Goal: Information Seeking & Learning: Learn about a topic

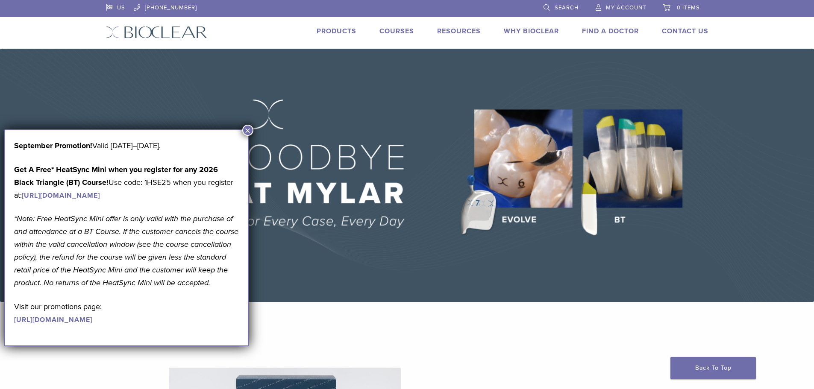
click at [246, 130] on button "×" at bounding box center [247, 130] width 11 height 11
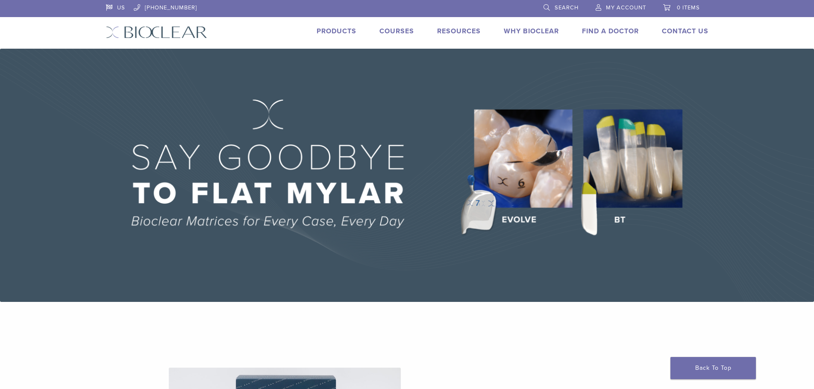
click at [347, 29] on link "Products" at bounding box center [337, 31] width 40 height 9
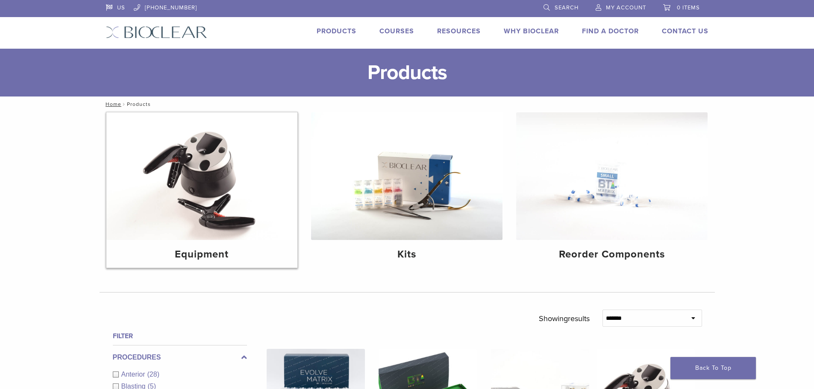
click at [210, 211] on img at bounding box center [202, 176] width 192 height 128
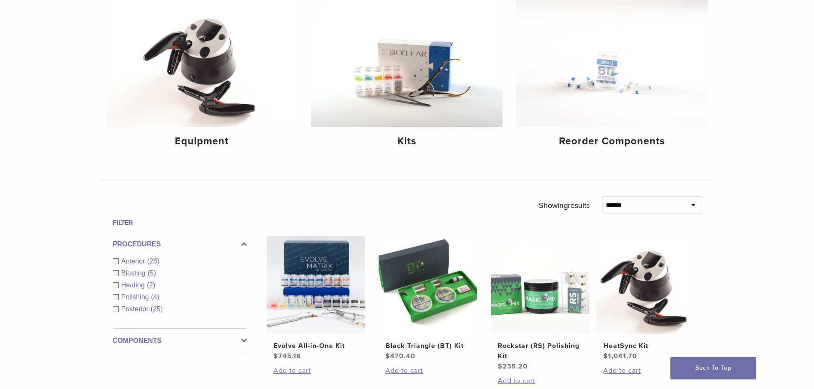
scroll to position [128, 0]
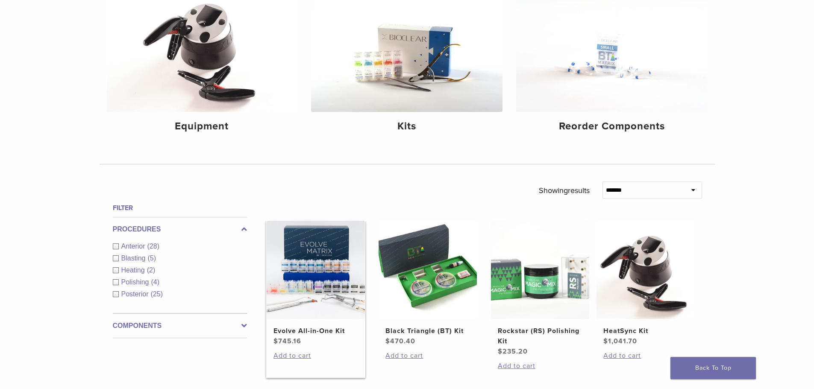
click at [350, 268] on img at bounding box center [316, 270] width 98 height 98
click at [614, 100] on img at bounding box center [612, 48] width 192 height 128
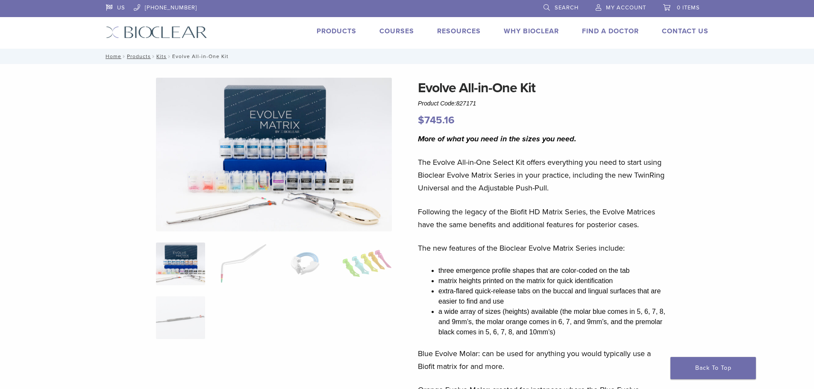
click at [368, 262] on img at bounding box center [366, 264] width 49 height 43
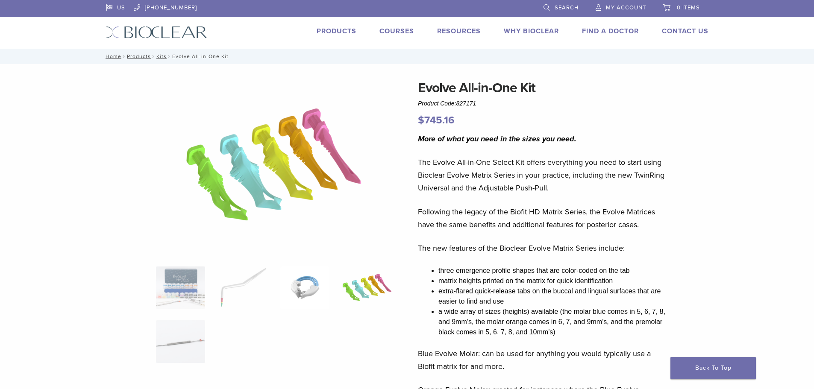
click at [309, 290] on img at bounding box center [304, 288] width 49 height 43
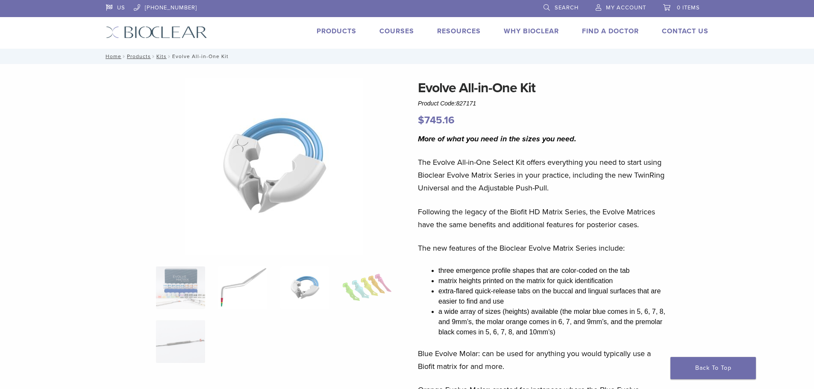
click at [239, 284] on img at bounding box center [242, 288] width 49 height 43
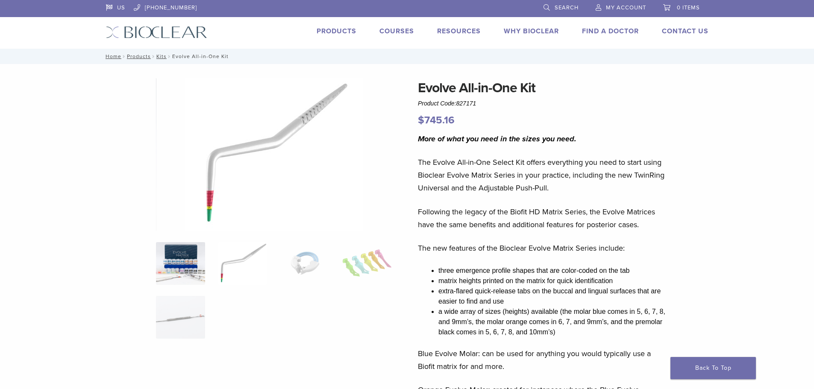
click at [189, 274] on img at bounding box center [180, 263] width 49 height 43
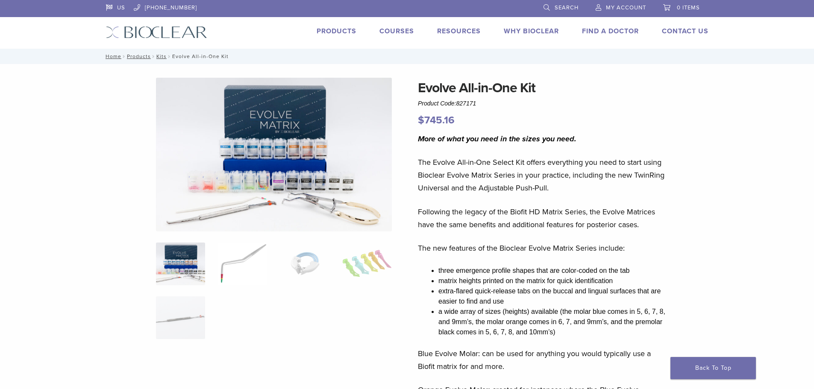
click at [244, 280] on img at bounding box center [242, 264] width 49 height 43
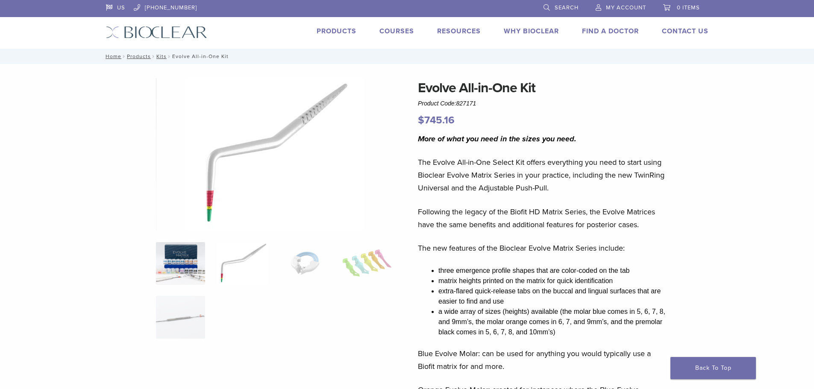
click at [182, 264] on img at bounding box center [180, 263] width 49 height 43
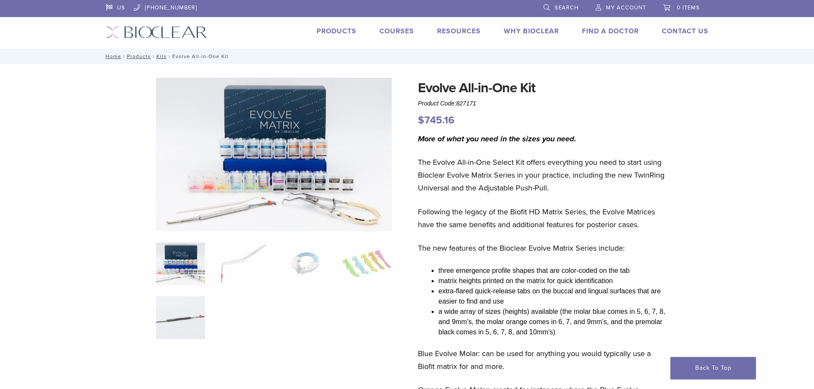
click at [187, 303] on img at bounding box center [180, 318] width 49 height 43
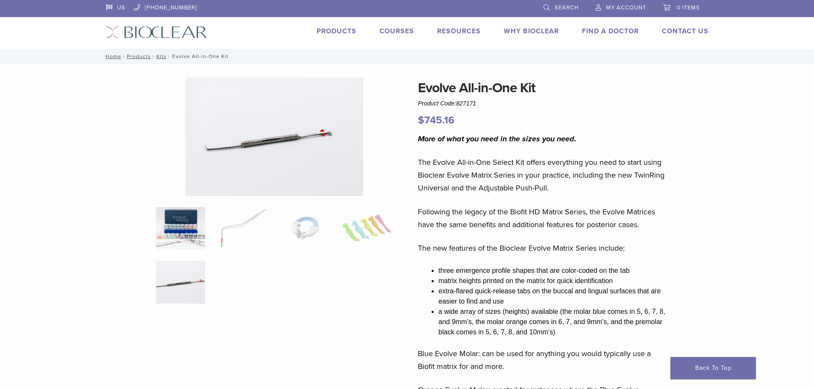
click at [166, 233] on img at bounding box center [180, 228] width 49 height 43
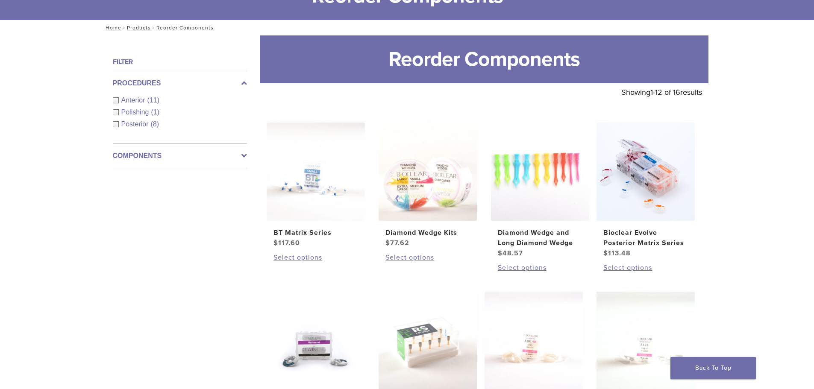
scroll to position [86, 0]
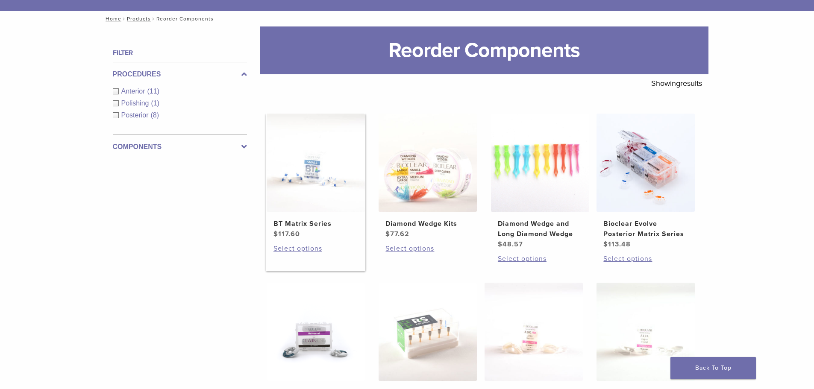
click at [293, 165] on img at bounding box center [316, 163] width 98 height 98
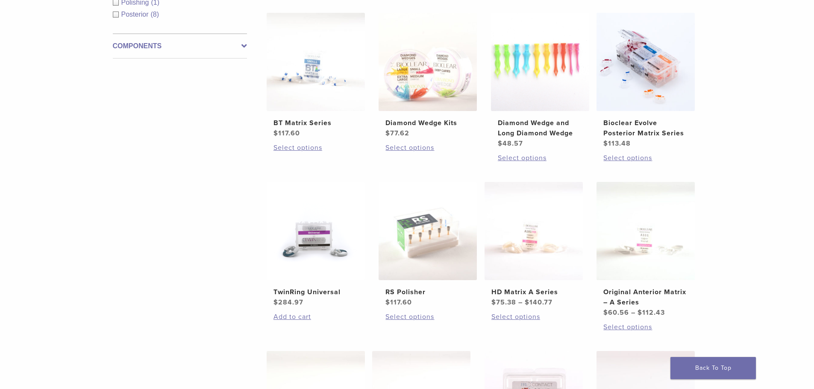
scroll to position [171, 0]
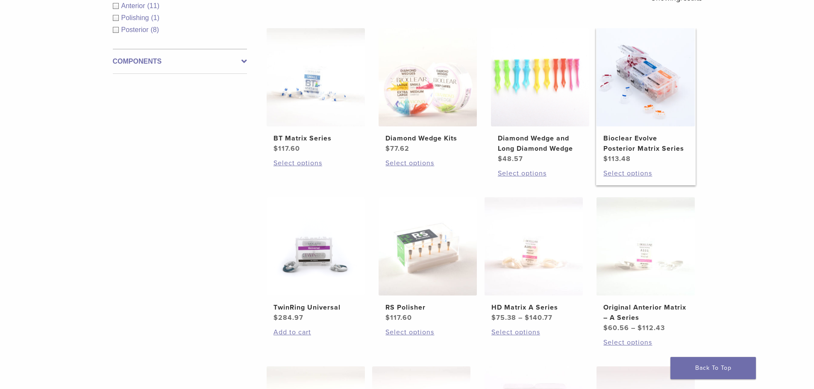
click at [665, 78] on img at bounding box center [646, 77] width 98 height 98
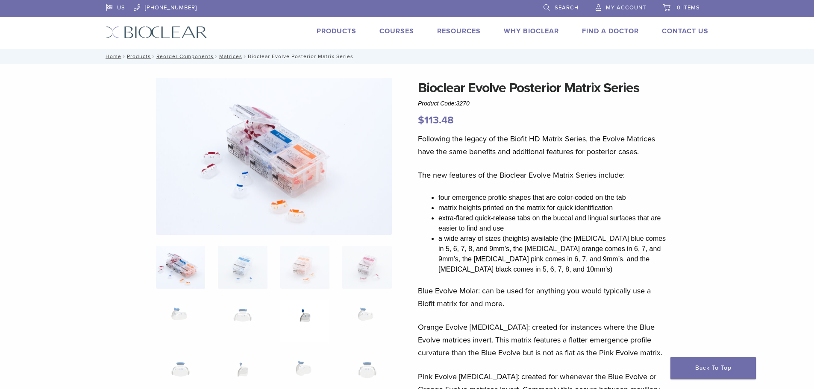
click at [312, 314] on img at bounding box center [304, 321] width 49 height 43
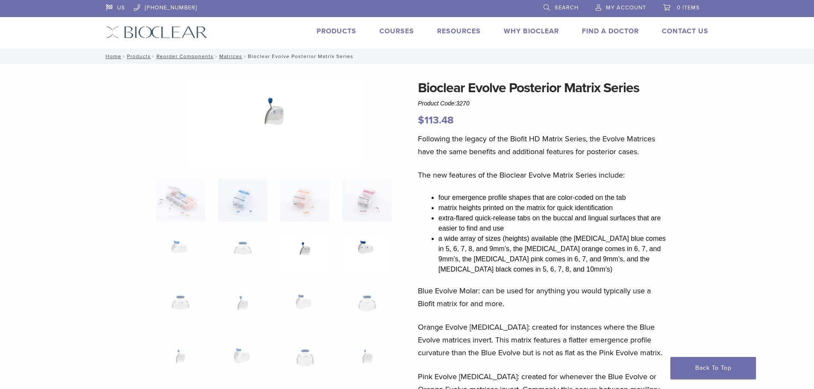
click at [372, 255] on img at bounding box center [366, 254] width 49 height 43
click at [373, 307] on img at bounding box center [366, 308] width 49 height 43
click at [307, 300] on img at bounding box center [304, 308] width 49 height 43
click at [239, 249] on img at bounding box center [242, 254] width 49 height 43
click at [175, 250] on img at bounding box center [180, 254] width 49 height 43
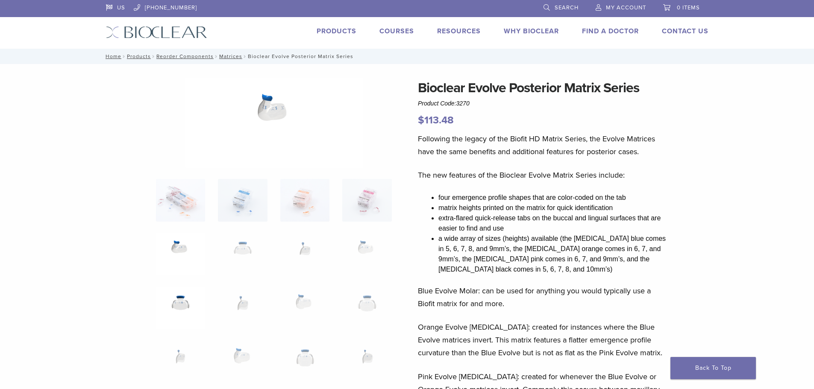
click at [176, 296] on img at bounding box center [180, 308] width 49 height 43
click at [239, 301] on img at bounding box center [242, 308] width 49 height 43
click at [310, 301] on img at bounding box center [304, 308] width 49 height 43
click at [367, 352] on img at bounding box center [366, 362] width 49 height 43
click at [302, 361] on img at bounding box center [304, 362] width 49 height 43
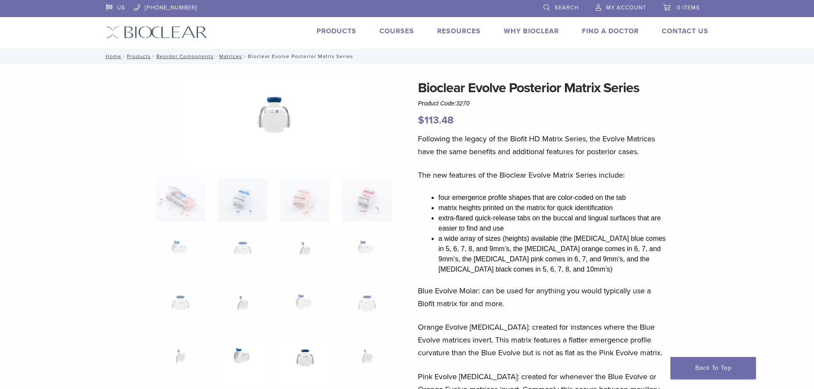
click at [248, 361] on img at bounding box center [242, 362] width 49 height 43
click at [180, 356] on img at bounding box center [180, 362] width 49 height 43
click at [179, 196] on img at bounding box center [180, 200] width 49 height 43
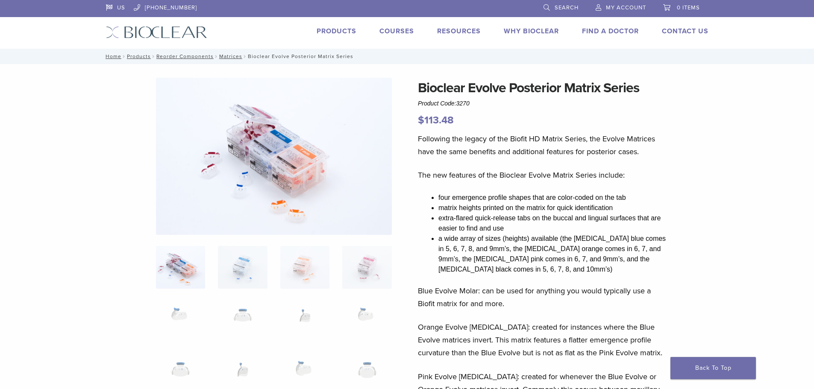
click at [243, 181] on img at bounding box center [274, 156] width 236 height 157
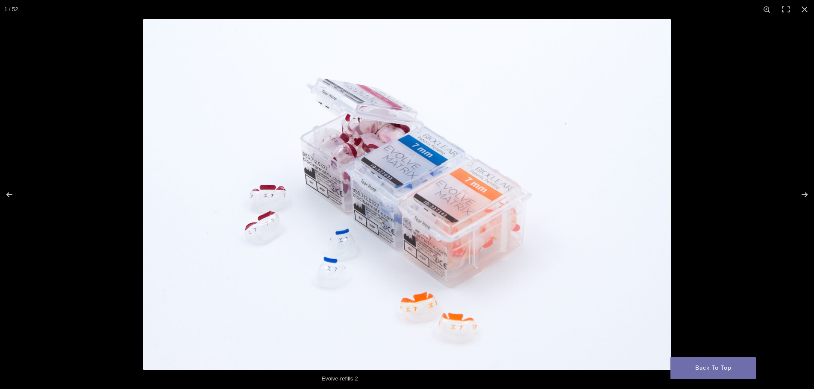
click at [329, 264] on img at bounding box center [407, 195] width 528 height 352
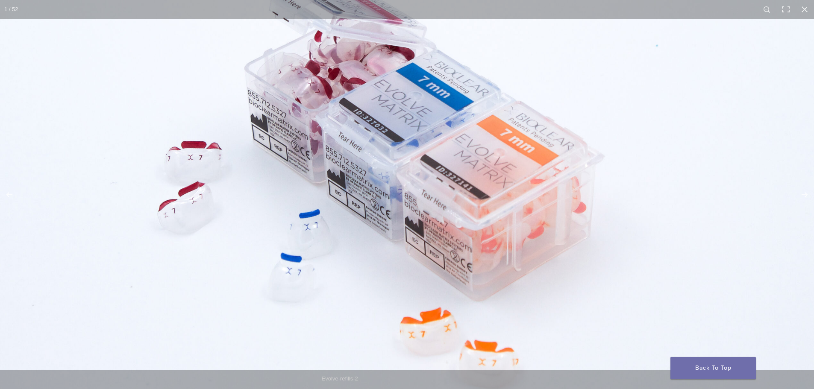
click at [381, 188] on img at bounding box center [410, 155] width 821 height 547
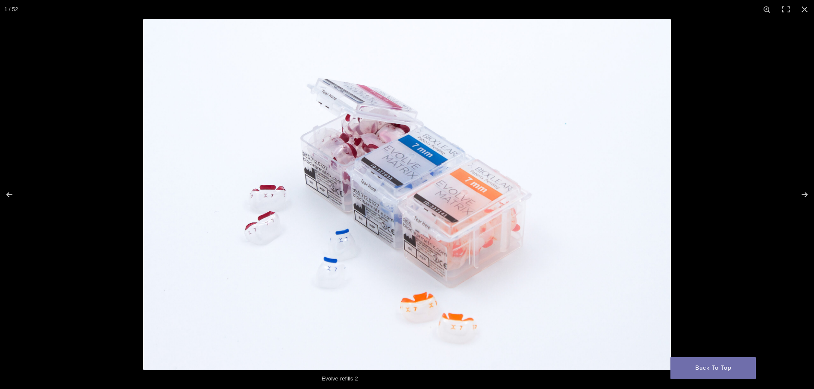
click at [421, 191] on img at bounding box center [407, 195] width 528 height 352
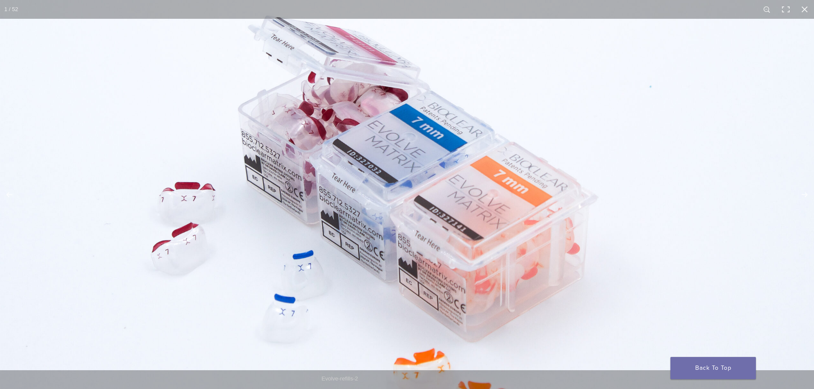
click at [421, 191] on img at bounding box center [404, 196] width 821 height 547
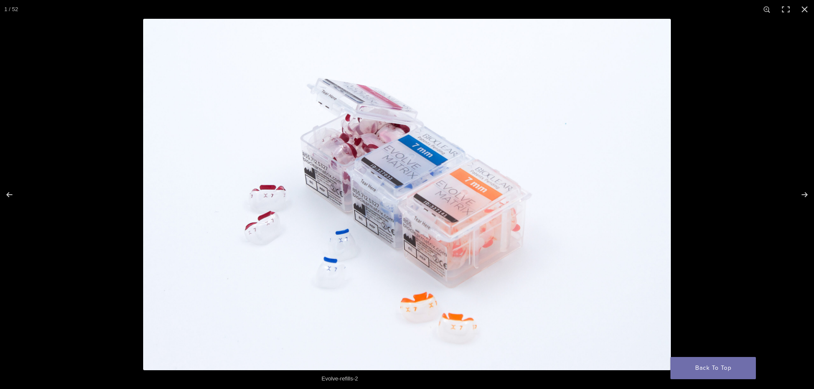
click at [416, 189] on img at bounding box center [407, 195] width 528 height 352
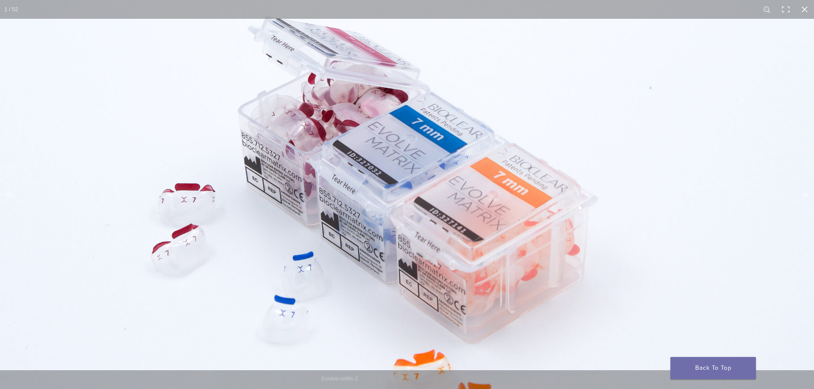
click at [414, 189] on img at bounding box center [404, 198] width 821 height 547
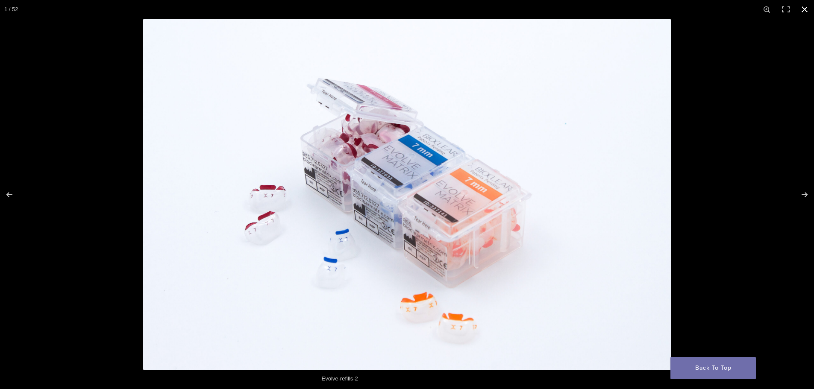
click at [803, 9] on button "Close (Esc)" at bounding box center [805, 9] width 19 height 19
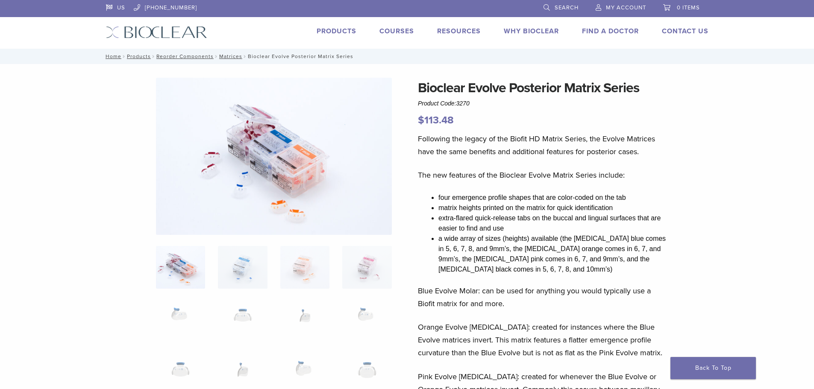
drag, startPoint x: 707, startPoint y: 197, endPoint x: 729, endPoint y: 180, distance: 28.0
click at [178, 31] on img at bounding box center [156, 32] width 101 height 12
